Goal: Navigation & Orientation: Understand site structure

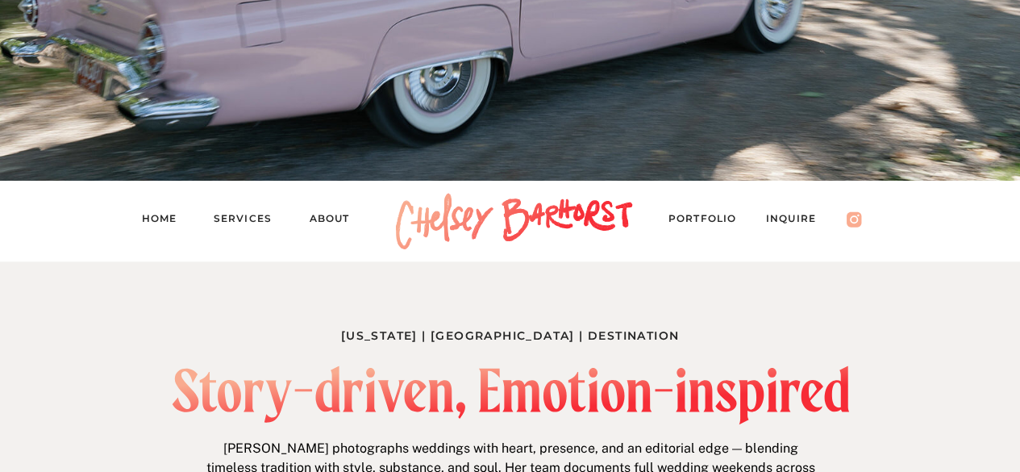
scroll to position [565, 0]
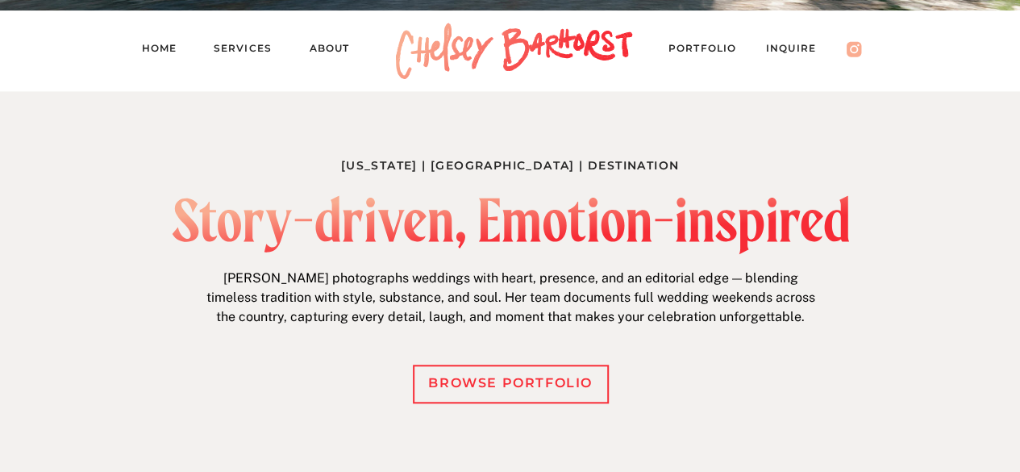
click at [695, 40] on nav "PORTFOLIO" at bounding box center [711, 51] width 84 height 23
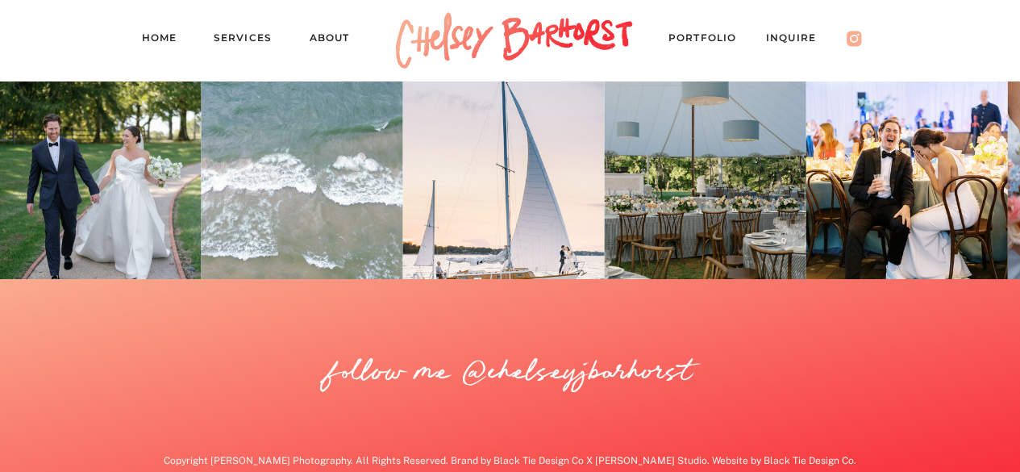
scroll to position [15024, 0]
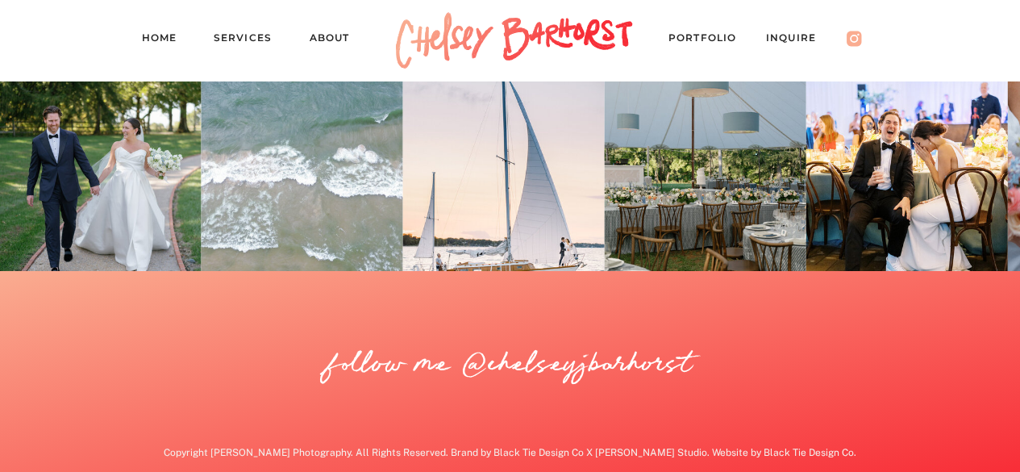
click at [242, 38] on nav "Services" at bounding box center [250, 40] width 73 height 23
